Goal: Navigation & Orientation: Find specific page/section

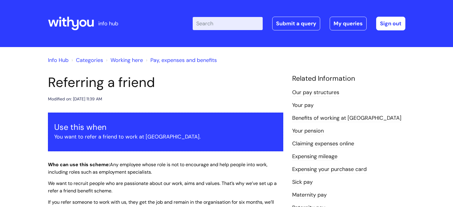
scroll to position [209, 0]
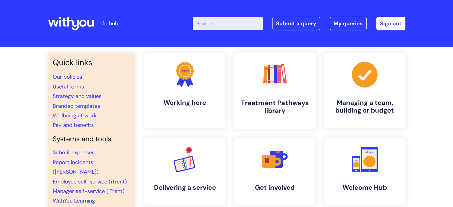
click at [290, 90] on link ".cls-1{fill:#f89b22;}.cls-1,.cls-2,.cls-3,.cls-4,.cls-5,.cls-6,.cls-7{stroke-wi…" at bounding box center [275, 90] width 82 height 77
